Goal: Task Accomplishment & Management: Complete application form

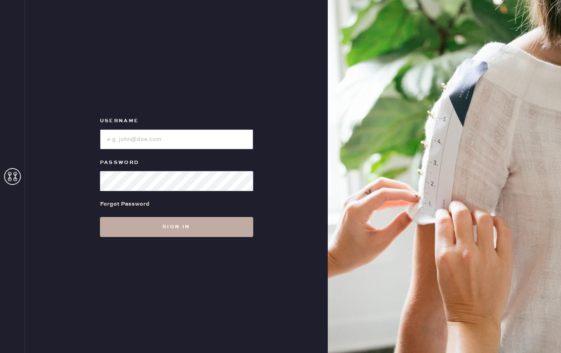
type input "reformationrittenhouse"
click at [179, 236] on button "Sign in" at bounding box center [176, 227] width 153 height 20
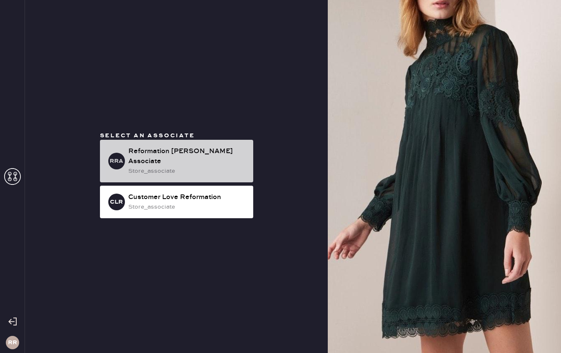
click at [203, 151] on div "Reformation [PERSON_NAME] Associate" at bounding box center [187, 156] width 118 height 20
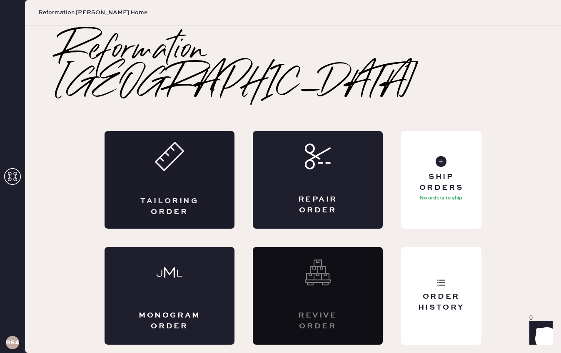
click at [200, 174] on div "Tailoring Order" at bounding box center [170, 180] width 130 height 98
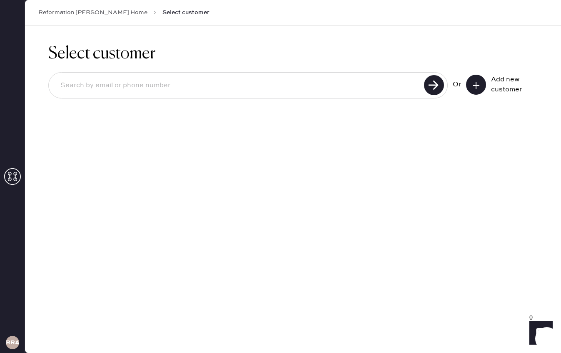
click at [353, 93] on input at bounding box center [238, 85] width 368 height 19
type input "[EMAIL_ADDRESS][DOMAIN_NAME]"
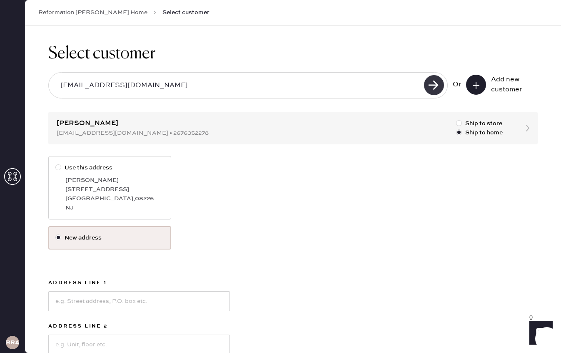
click at [433, 88] on use at bounding box center [434, 85] width 20 height 20
click at [108, 195] on div "[GEOGRAPHIC_DATA]" at bounding box center [114, 198] width 99 height 9
click at [56, 163] on input "Use this address" at bounding box center [55, 163] width 0 height 0
radio input "true"
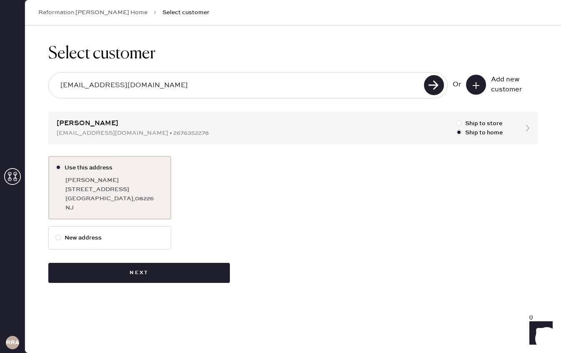
click at [108, 195] on div "[GEOGRAPHIC_DATA]" at bounding box center [114, 198] width 99 height 9
click at [56, 163] on input "Use this address" at bounding box center [55, 163] width 0 height 0
click at [167, 234] on label "New address" at bounding box center [109, 237] width 123 height 23
click at [56, 233] on input "New address" at bounding box center [55, 233] width 0 height 0
radio input "true"
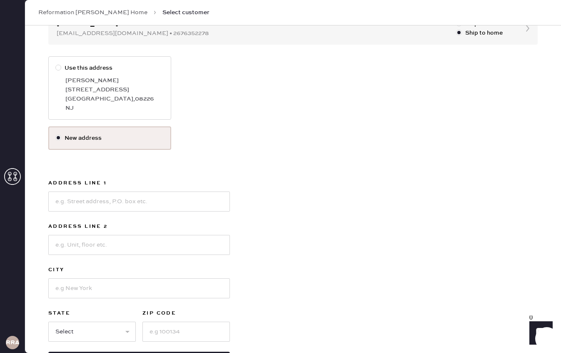
scroll to position [98, 0]
click at [166, 197] on input at bounding box center [139, 203] width 182 height 20
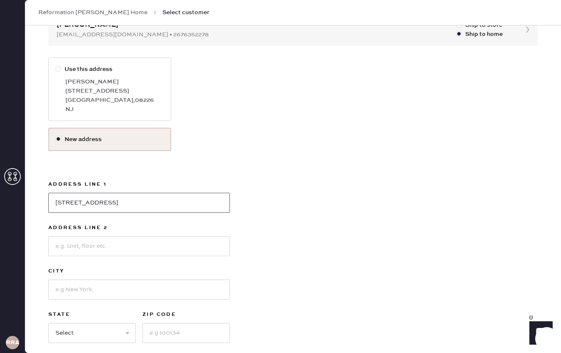
type input "[STREET_ADDRESS]"
click at [177, 244] on input at bounding box center [139, 246] width 182 height 20
click at [157, 296] on input at bounding box center [139, 289] width 182 height 20
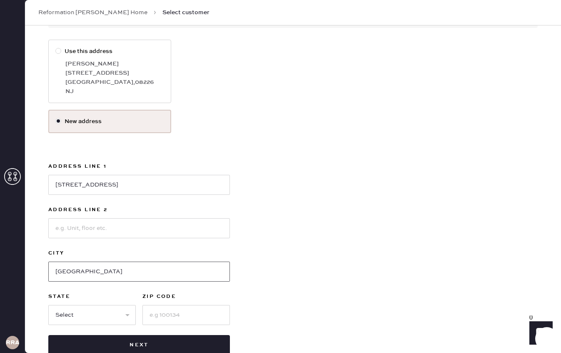
scroll to position [137, 0]
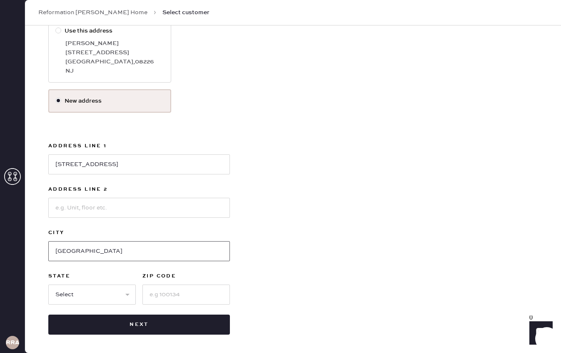
type input "[GEOGRAPHIC_DATA]"
click at [182, 297] on input at bounding box center [187, 294] width 88 height 20
type input "06457"
click at [102, 296] on select "Select AK AL AR AZ CA CO CT [GEOGRAPHIC_DATA] DE FL [GEOGRAPHIC_DATA] HI [GEOGR…" at bounding box center [92, 294] width 88 height 20
select select "CT"
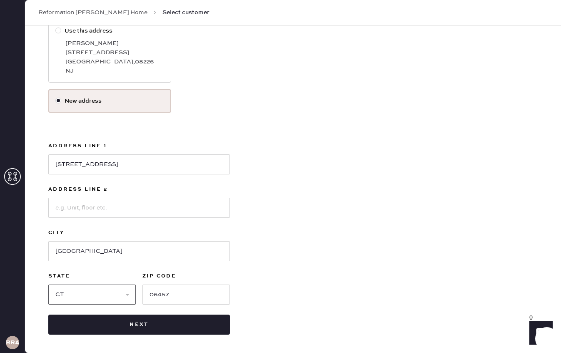
click at [48, 284] on select "Select AK AL AR AZ CA CO CT [GEOGRAPHIC_DATA] DE FL [GEOGRAPHIC_DATA] HI [GEOGR…" at bounding box center [92, 294] width 88 height 20
click at [113, 215] on input at bounding box center [139, 208] width 182 height 20
type input "Apt B"
click at [238, 180] on div "Use this address [PERSON_NAME] [STREET_ADDRESS] New address Address Line 1 [GEO…" at bounding box center [293, 176] width 490 height 315
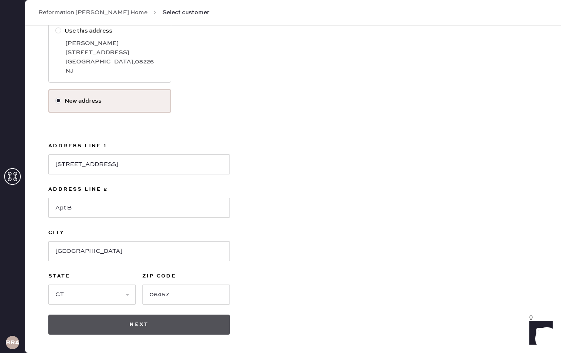
click at [152, 323] on button "Next" at bounding box center [139, 324] width 182 height 20
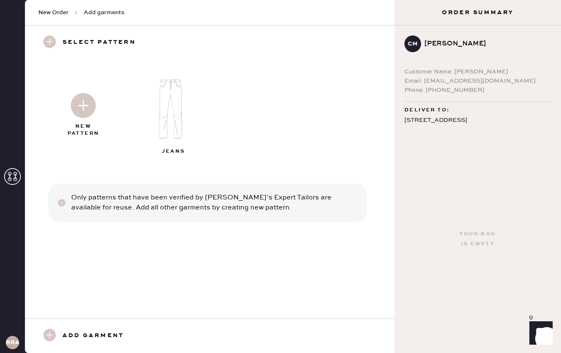
click at [72, 104] on img at bounding box center [83, 105] width 25 height 25
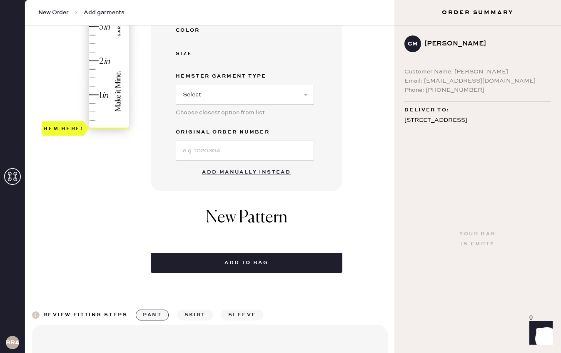
scroll to position [288, 0]
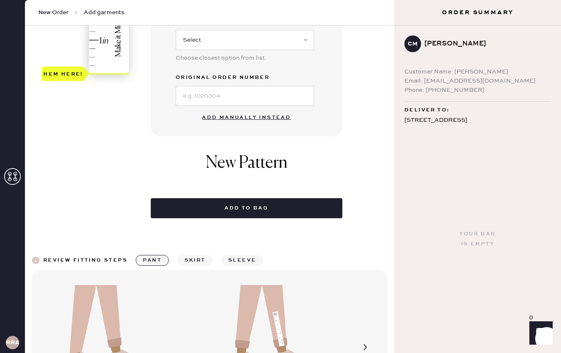
click at [228, 120] on button "Add manually instead" at bounding box center [246, 117] width 99 height 17
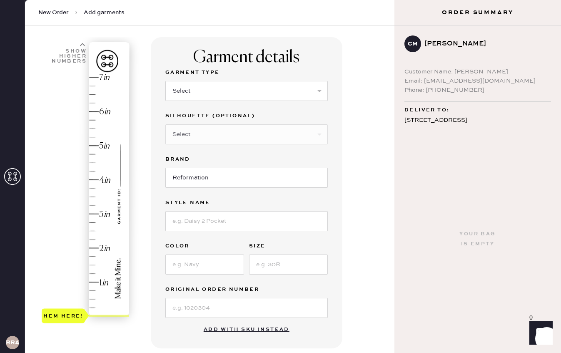
scroll to position [47, 0]
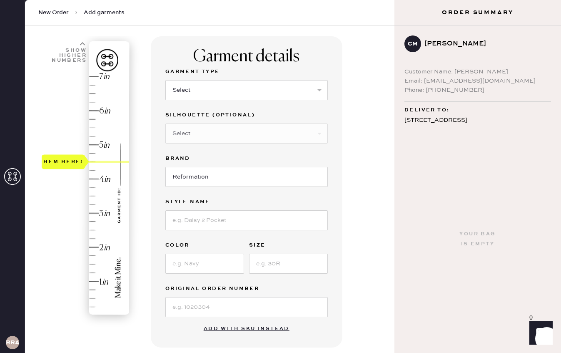
drag, startPoint x: 70, startPoint y: 318, endPoint x: 84, endPoint y: 170, distance: 148.6
click at [84, 170] on div "Hem here!" at bounding box center [86, 196] width 89 height 246
click at [256, 90] on select "Select Basic Skirt Jeans Leggings Pants Shorts Basic Sleeved Dress Basic Sleeve…" at bounding box center [246, 90] width 163 height 20
select select "4"
click at [165, 80] on select "Select Basic Skirt Jeans Leggings Pants Shorts Basic Sleeved Dress Basic Sleeve…" at bounding box center [246, 90] width 163 height 20
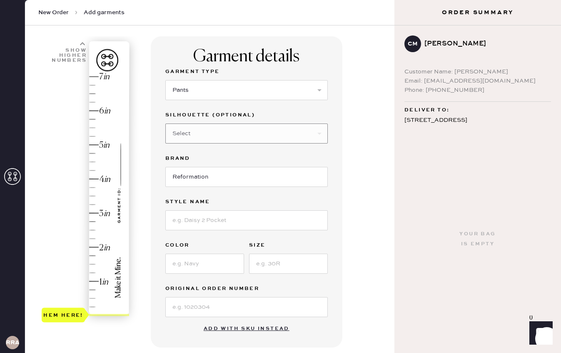
click at [242, 138] on select "Select Other" at bounding box center [246, 133] width 163 height 20
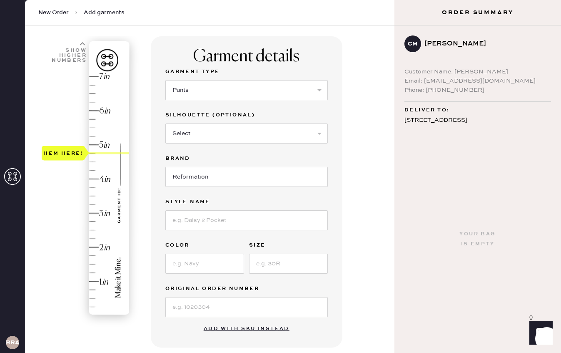
type input "4.5"
drag, startPoint x: 68, startPoint y: 317, endPoint x: 78, endPoint y: 164, distance: 153.3
click at [78, 164] on div "Hem here!" at bounding box center [63, 162] width 40 height 10
click at [264, 118] on label "Silhouette (optional)" at bounding box center [246, 115] width 163 height 10
click at [264, 122] on div "Select Joggers Shorts Cropped Flare Boot Cut Straight Skinny Other" at bounding box center [246, 133] width 163 height 22
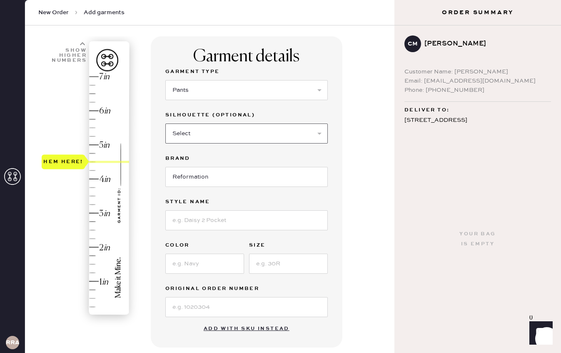
click at [267, 133] on select "Select Joggers Shorts Cropped Flare Boot Cut Straight Skinny Other" at bounding box center [246, 133] width 163 height 20
select select "11"
click at [165, 123] on select "Select Joggers Shorts Cropped Flare Boot Cut Straight Skinny Other" at bounding box center [246, 133] width 163 height 20
click at [230, 218] on input at bounding box center [246, 220] width 163 height 20
click at [315, 201] on label "Style name" at bounding box center [246, 202] width 163 height 10
